Goal: Check status: Check status

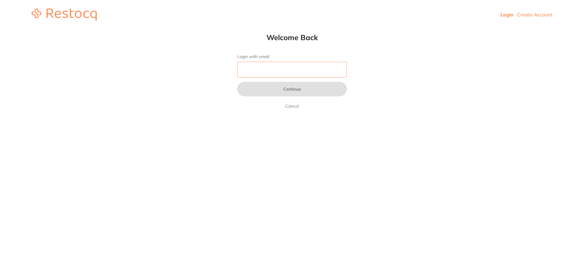
click at [261, 65] on input "Login with email" at bounding box center [291, 70] width 109 height 16
type input "m"
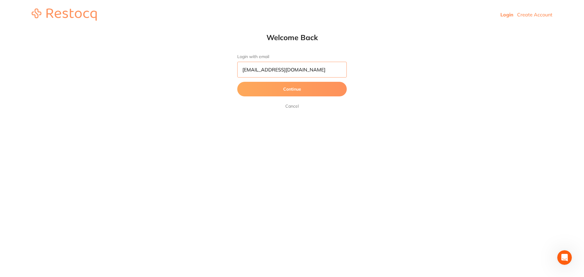
type input "[EMAIL_ADDRESS][DOMAIN_NAME]"
click at [237, 82] on button "Continue" at bounding box center [291, 89] width 109 height 15
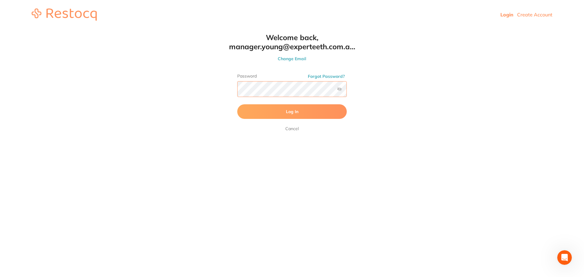
click at [237, 104] on button "Log In" at bounding box center [291, 111] width 109 height 15
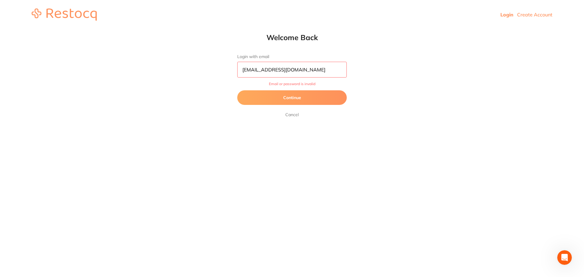
click at [285, 97] on button "Continue" at bounding box center [291, 97] width 109 height 15
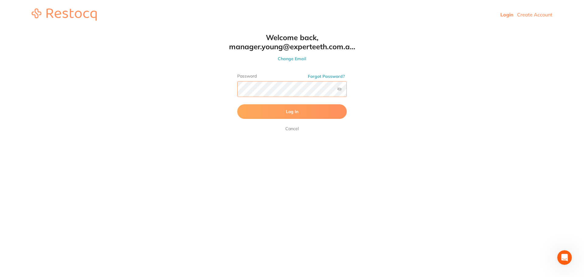
click at [133, 29] on html "Login Create Account Welcome Back Login with email [EMAIL_ADDRESS][DOMAIN_NAME]…" at bounding box center [292, 14] width 584 height 29
click at [237, 104] on button "Log In" at bounding box center [291, 111] width 109 height 15
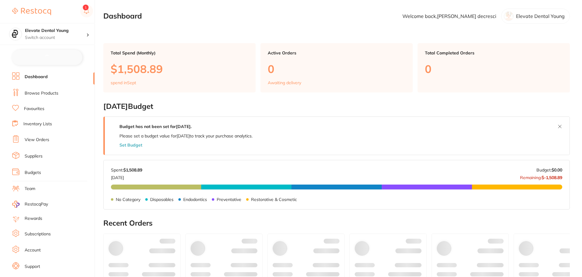
checkbox input "false"
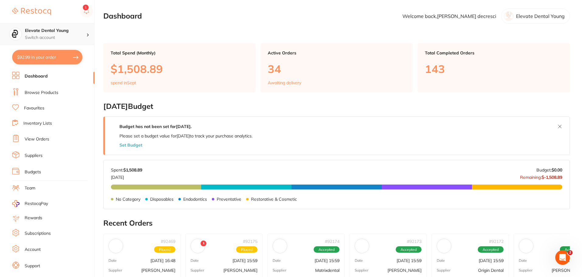
click at [54, 35] on p "Switch account" at bounding box center [55, 38] width 61 height 6
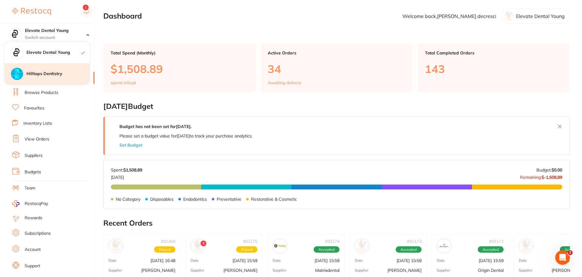
click at [47, 76] on h4 "Hilltops Dentistry" at bounding box center [57, 74] width 63 height 6
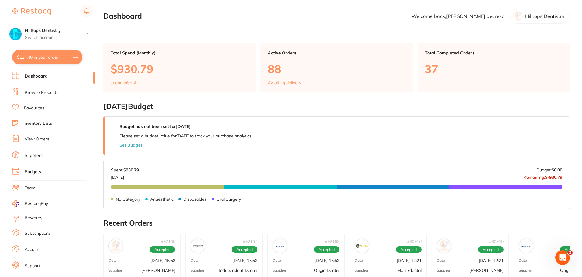
click at [72, 59] on button "$124.40 in your order" at bounding box center [47, 57] width 70 height 15
checkbox input "true"
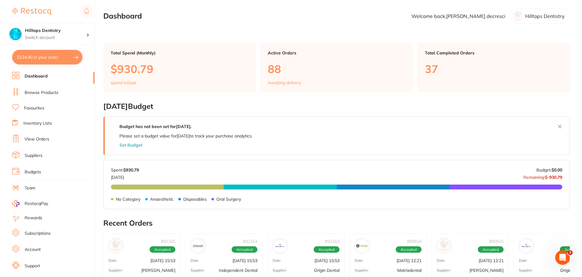
checkbox input "true"
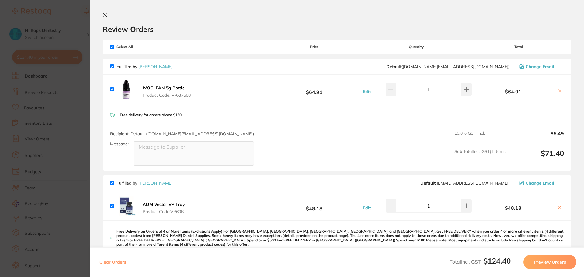
click at [78, 9] on section "Update RRP Set your pre negotiated price for this item. Item Agreed RRP (excl. …" at bounding box center [292, 138] width 584 height 277
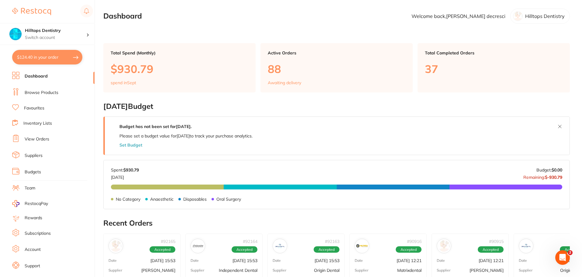
click at [41, 138] on link "View Orders" at bounding box center [37, 139] width 25 height 6
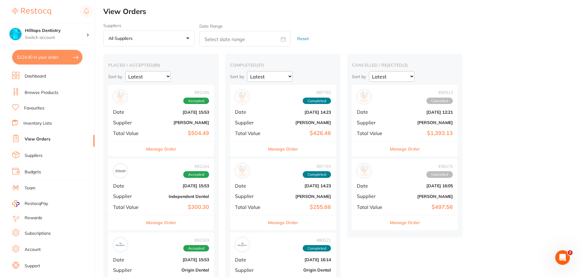
click at [156, 120] on b "[PERSON_NAME]" at bounding box center [178, 122] width 61 height 5
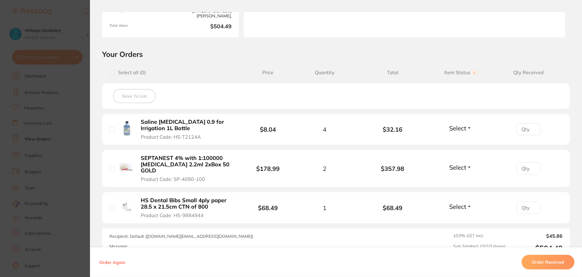
scroll to position [152, 0]
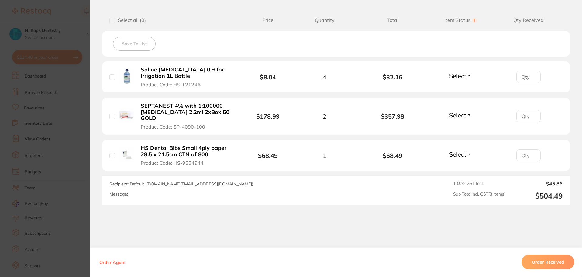
click at [62, 21] on section "Order ID: Restocq- 92165 Order Information Accepted Order Order Date Sept 1 202…" at bounding box center [291, 138] width 582 height 277
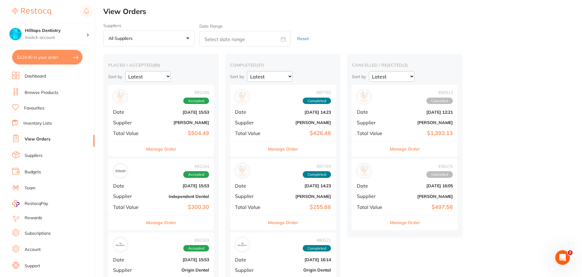
click at [184, 196] on b "Independent Dental" at bounding box center [178, 196] width 61 height 5
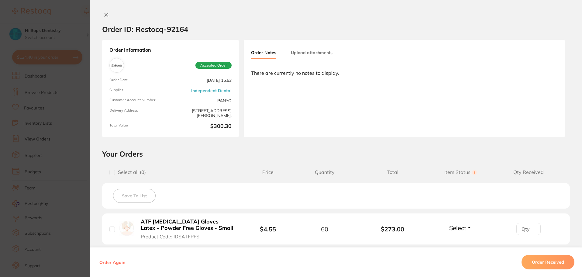
click at [72, 18] on section "Order ID: Restocq- 92164 Order Information Accepted Order Order Date Sept 1 202…" at bounding box center [291, 138] width 582 height 277
